Goal: Task Accomplishment & Management: Use online tool/utility

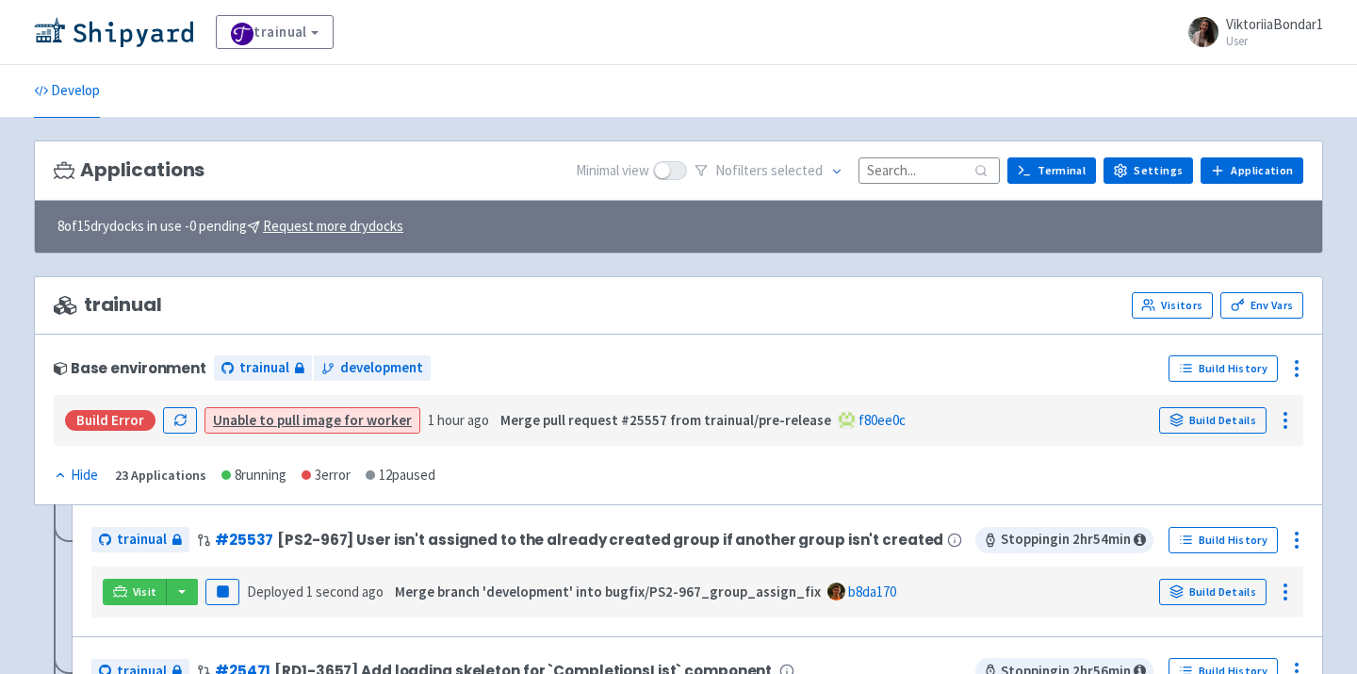
click at [908, 167] on input at bounding box center [929, 169] width 141 height 25
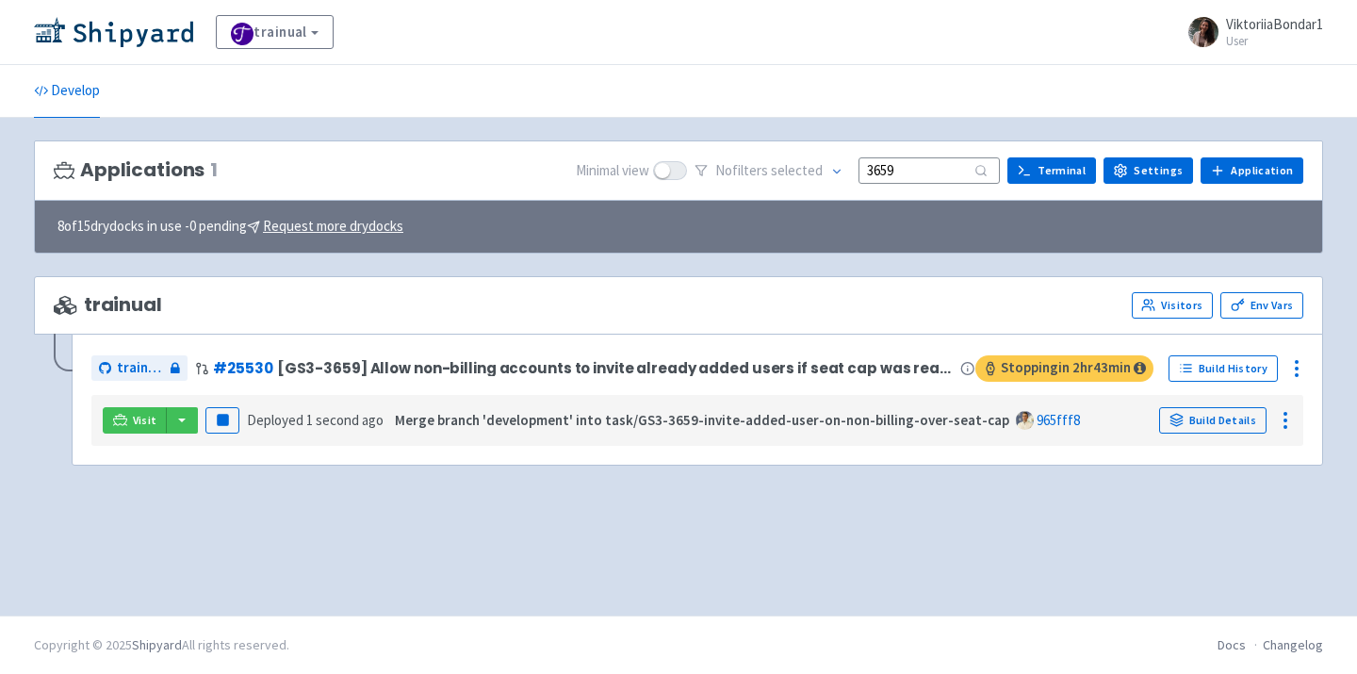
type input "3659"
click at [172, 420] on button "button" at bounding box center [182, 420] width 32 height 26
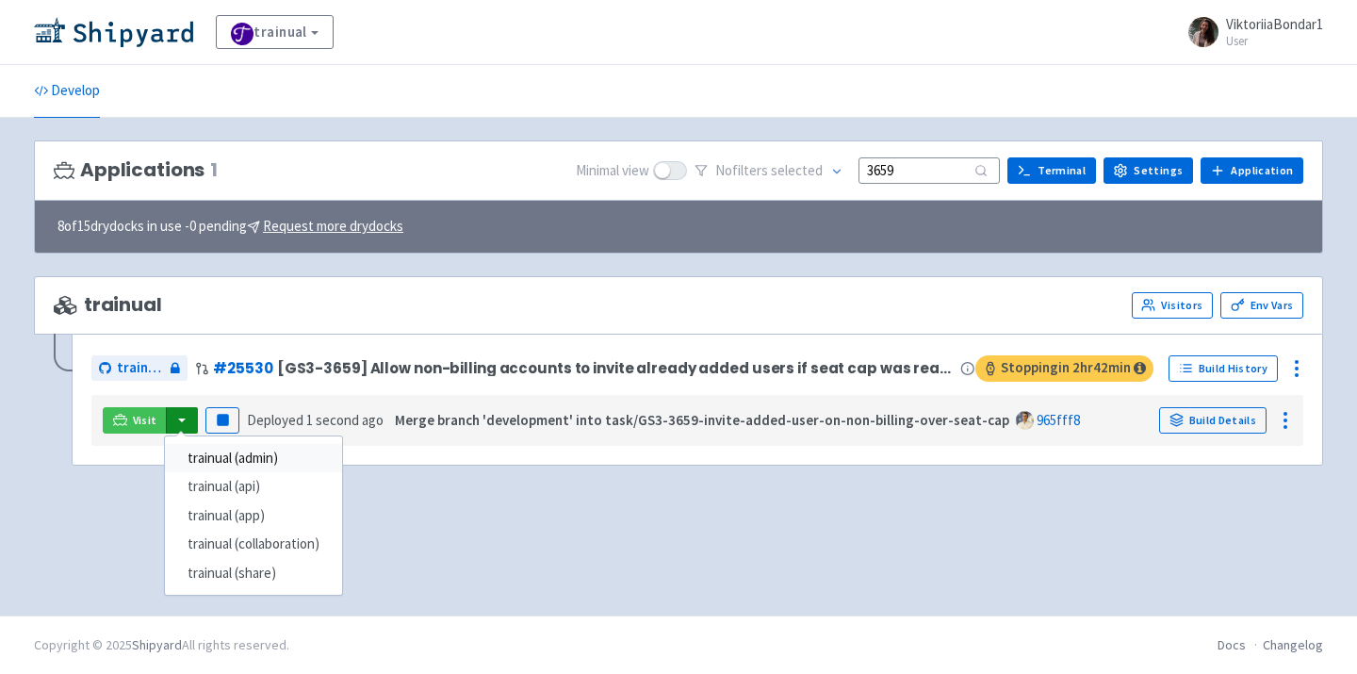
click at [204, 449] on link "trainual (admin)" at bounding box center [253, 458] width 177 height 29
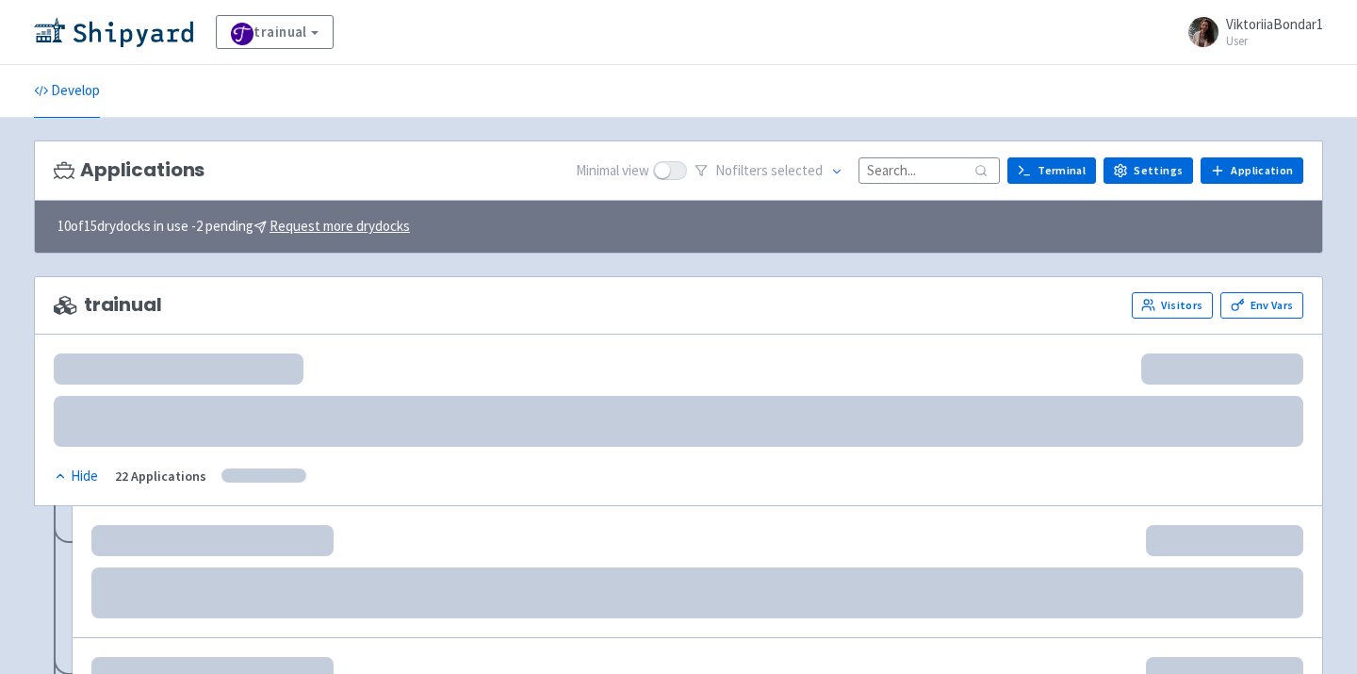
click at [929, 189] on div "Applications Minimal view No filter s selected Terminal Settings Application Te…" at bounding box center [679, 170] width 1290 height 61
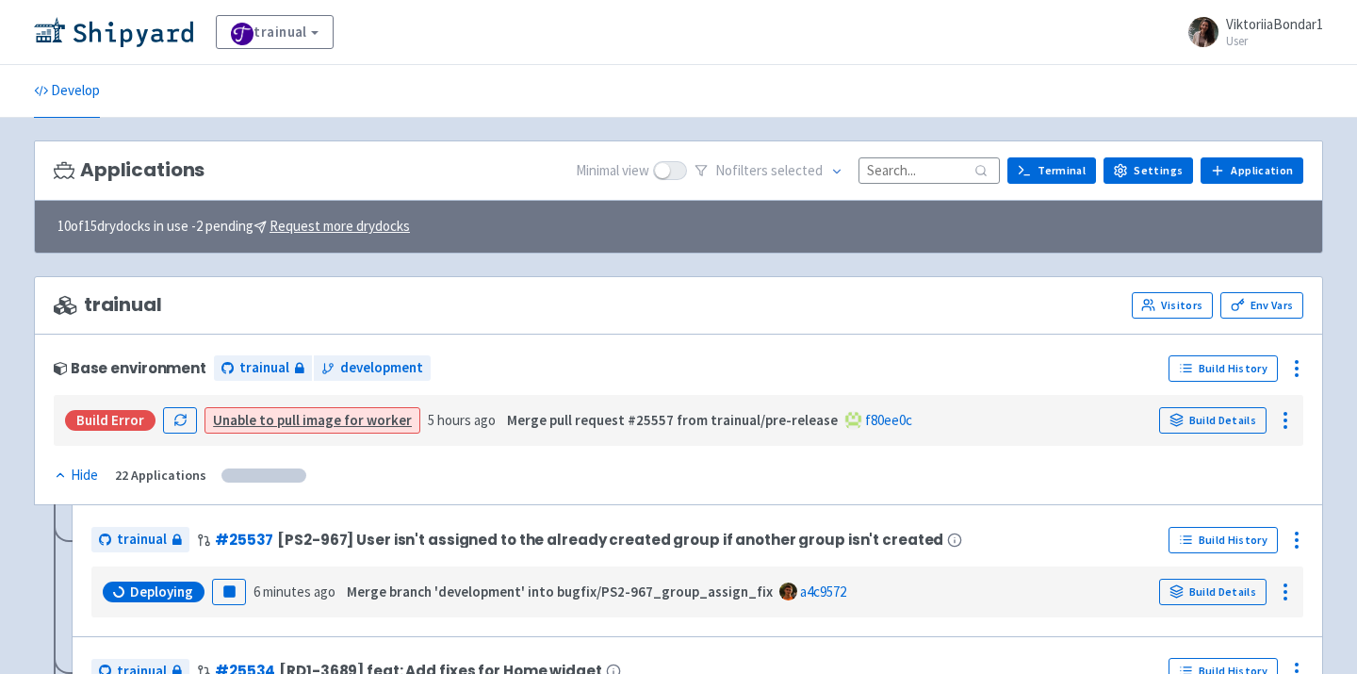
click at [918, 170] on input at bounding box center [929, 169] width 141 height 25
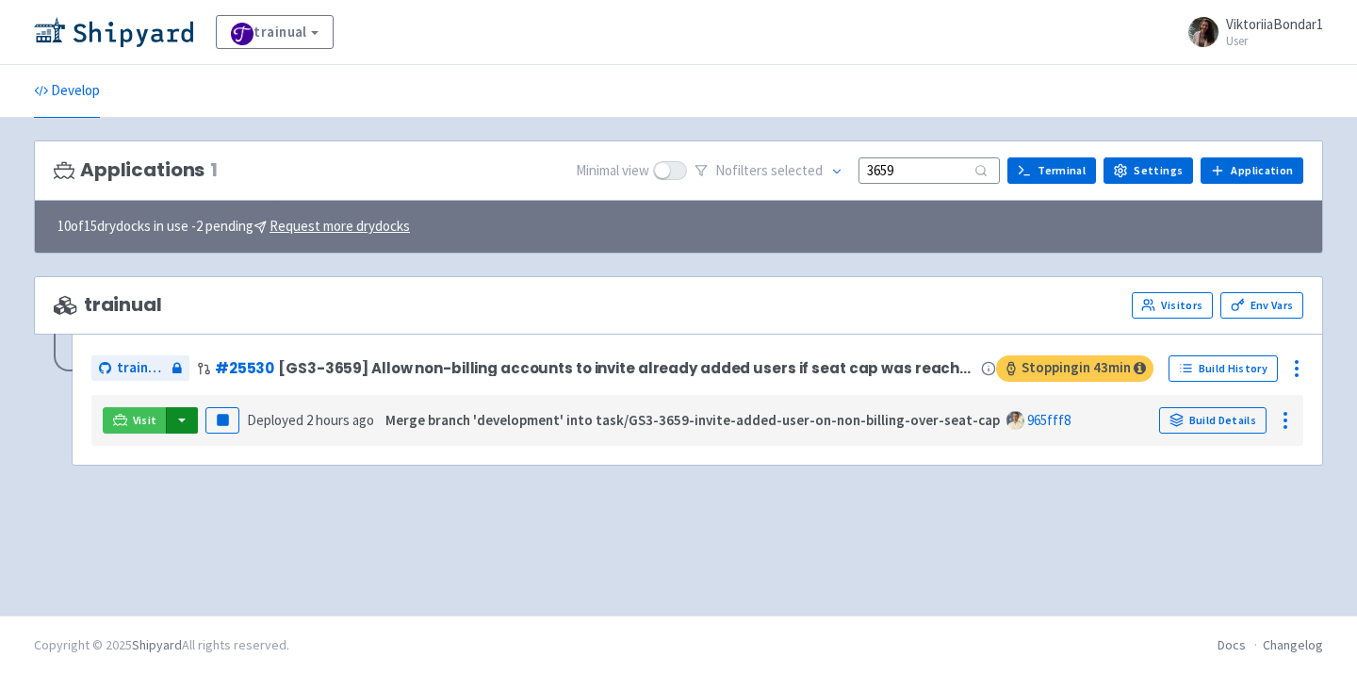
type input "3659"
click at [178, 422] on button "button" at bounding box center [182, 420] width 32 height 26
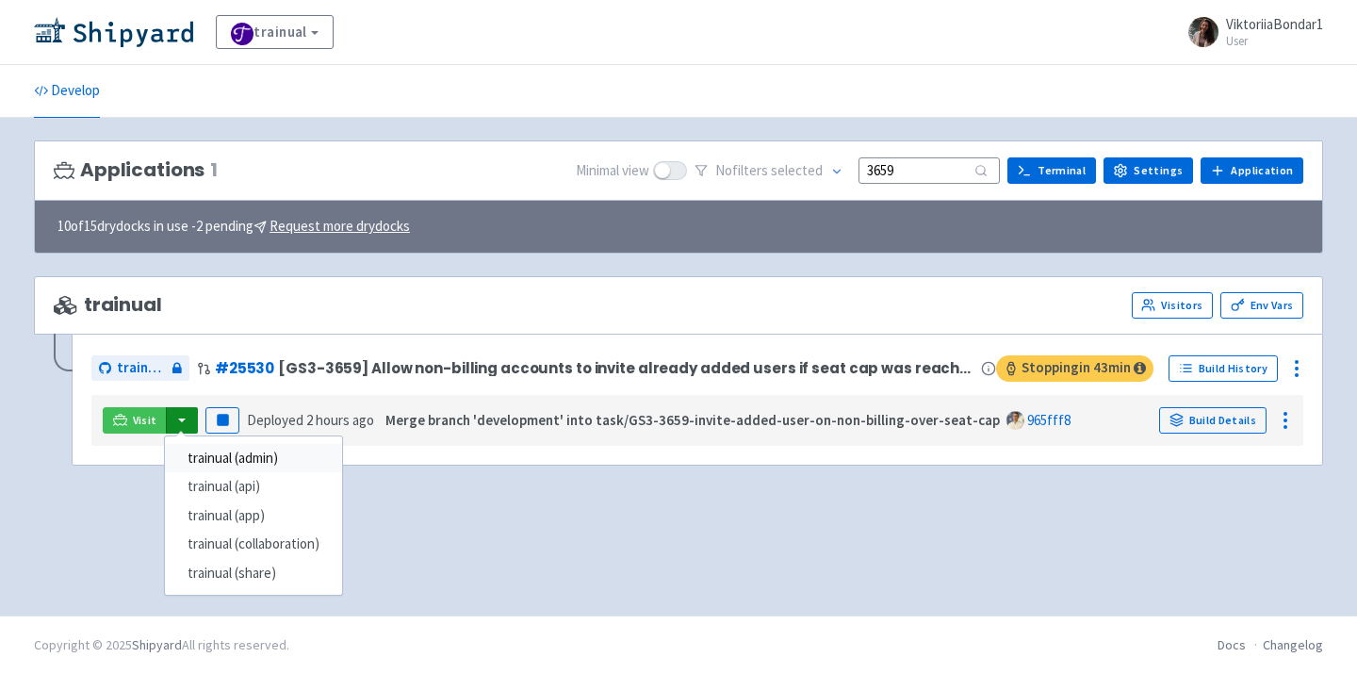
click at [222, 463] on link "trainual (admin)" at bounding box center [253, 458] width 177 height 29
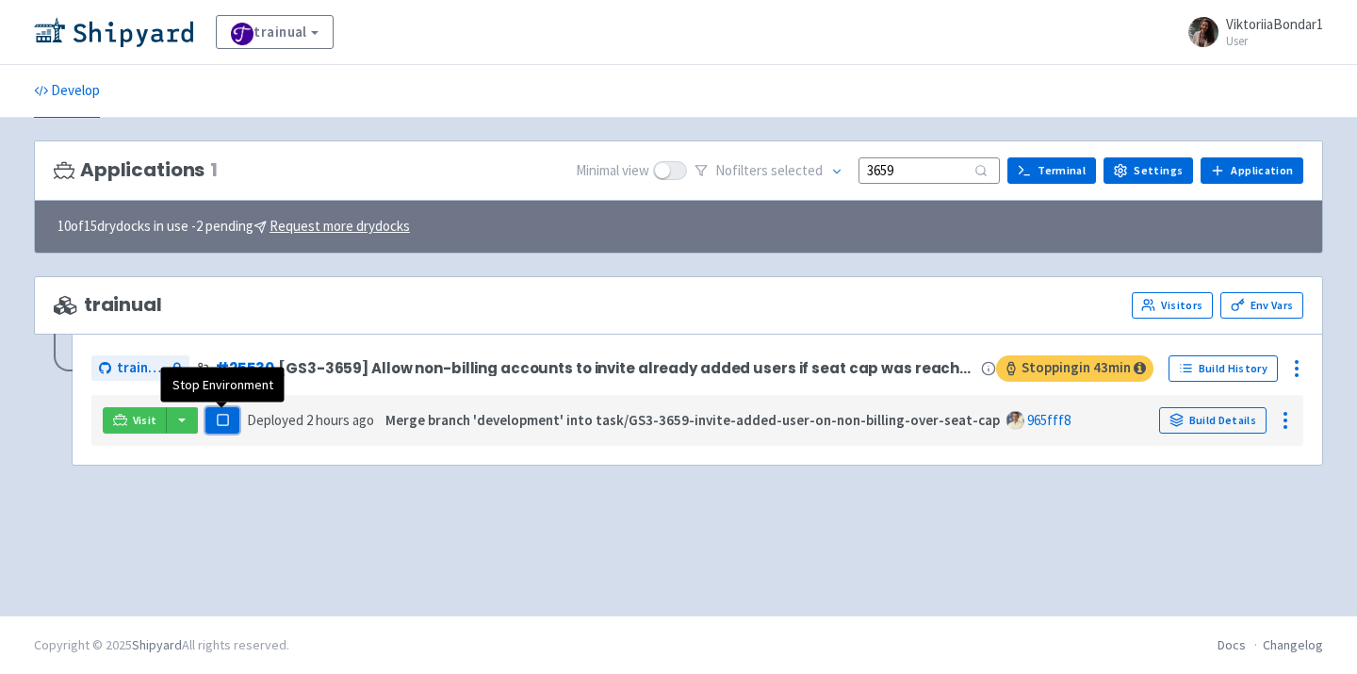
click at [224, 425] on rect "button" at bounding box center [222, 420] width 10 height 10
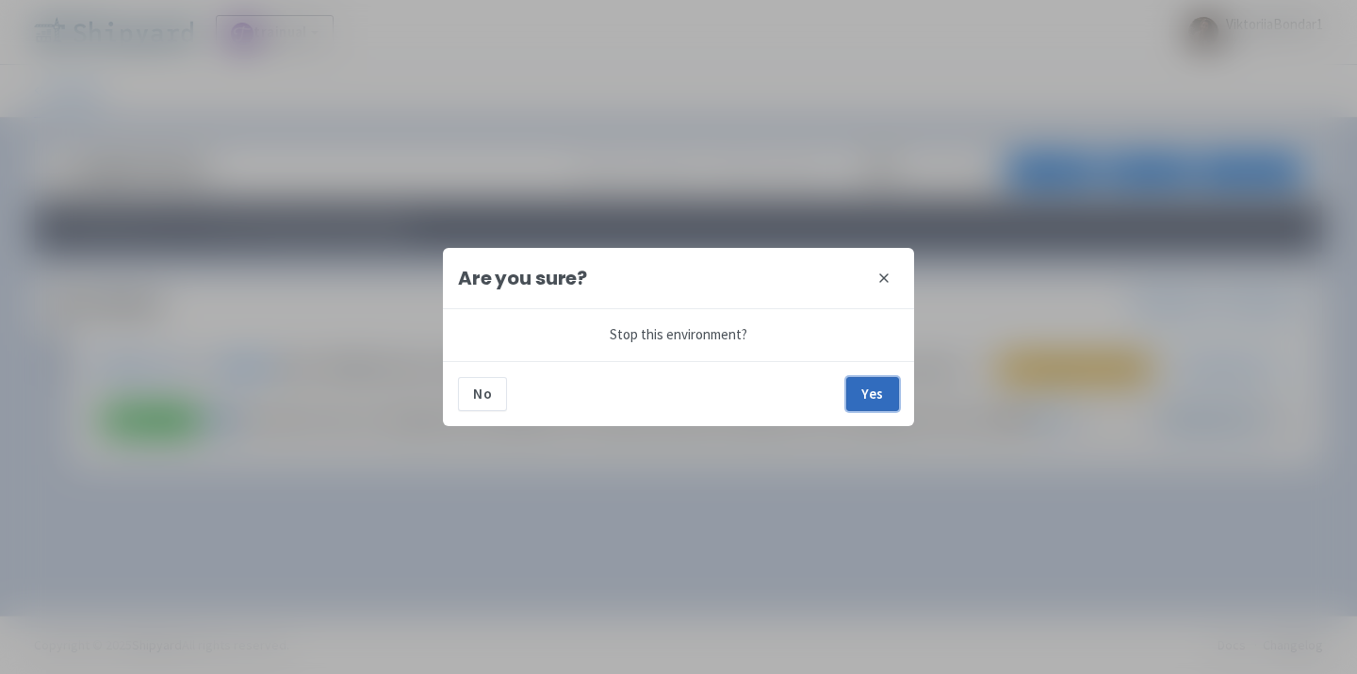
click at [878, 388] on button "Yes" at bounding box center [873, 394] width 53 height 34
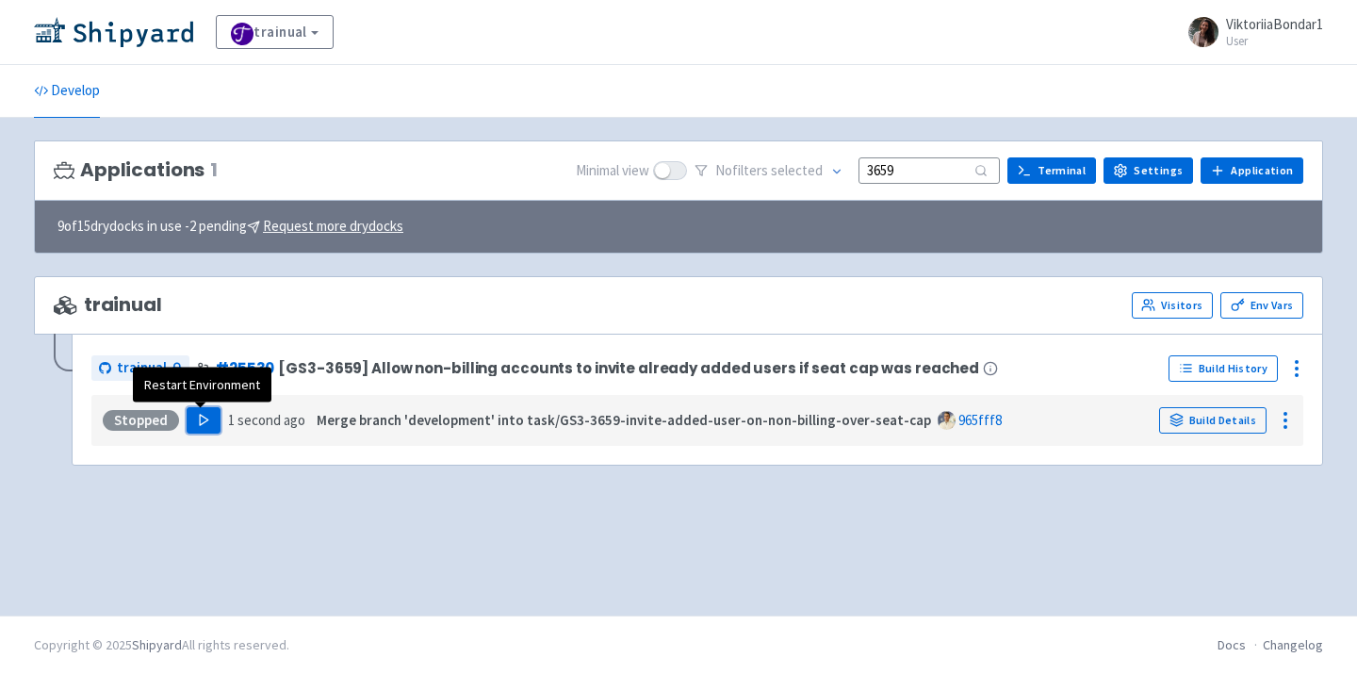
click at [188, 419] on button "Play" at bounding box center [204, 420] width 34 height 26
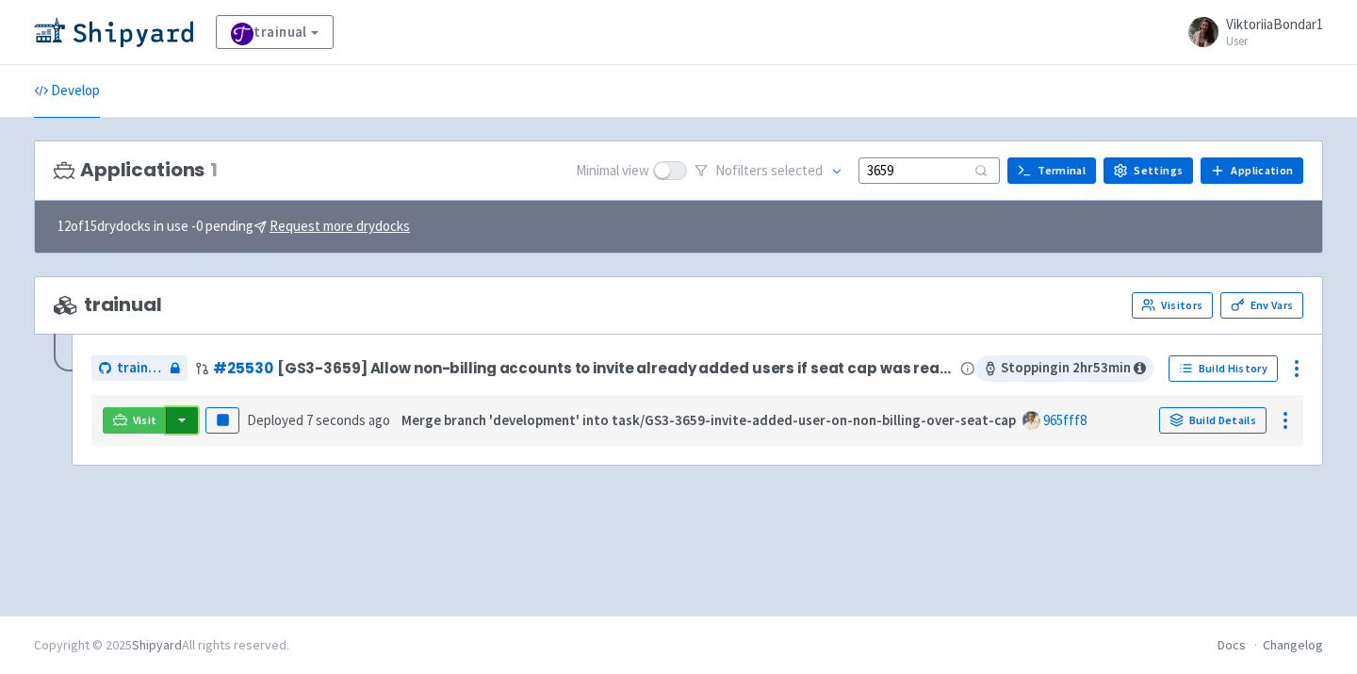
click at [176, 425] on button "button" at bounding box center [182, 420] width 32 height 26
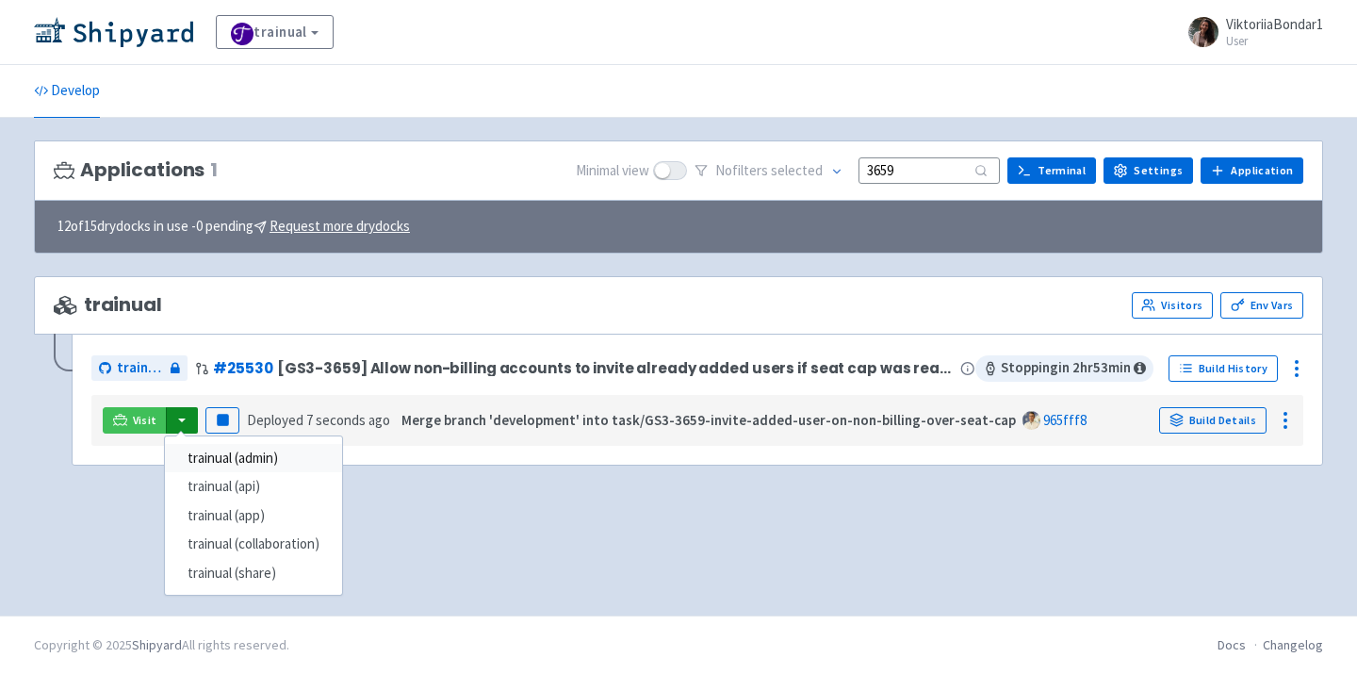
click at [233, 463] on link "trainual (admin)" at bounding box center [253, 458] width 177 height 29
